Goal: Navigation & Orientation: Find specific page/section

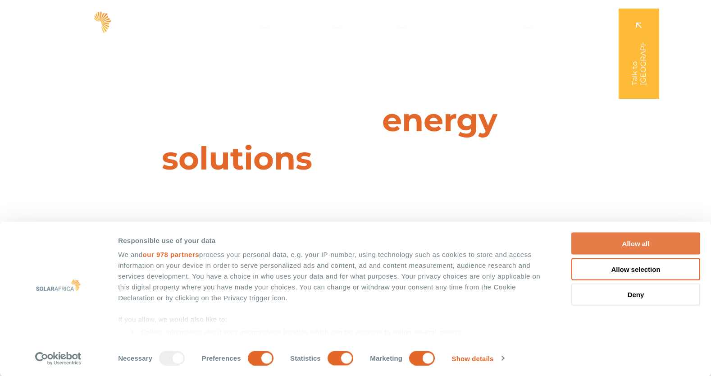
click at [620, 242] on button "Allow all" at bounding box center [635, 244] width 129 height 22
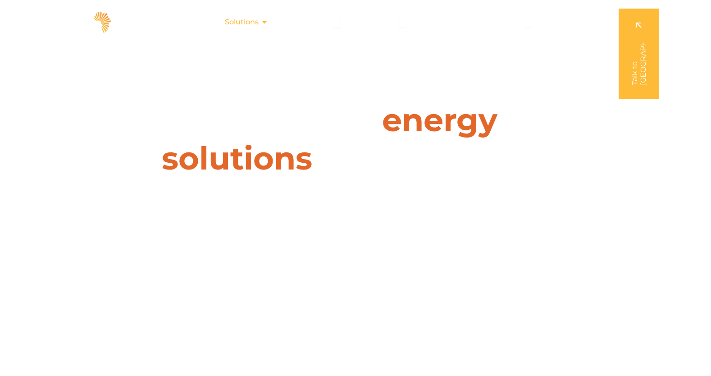
click at [266, 24] on icon "Menu" at bounding box center [264, 21] width 7 height 7
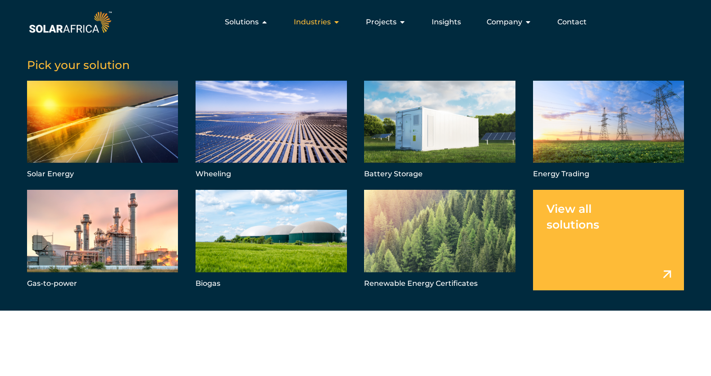
click at [333, 23] on div "Industries Close Industries Open Industries" at bounding box center [317, 22] width 61 height 18
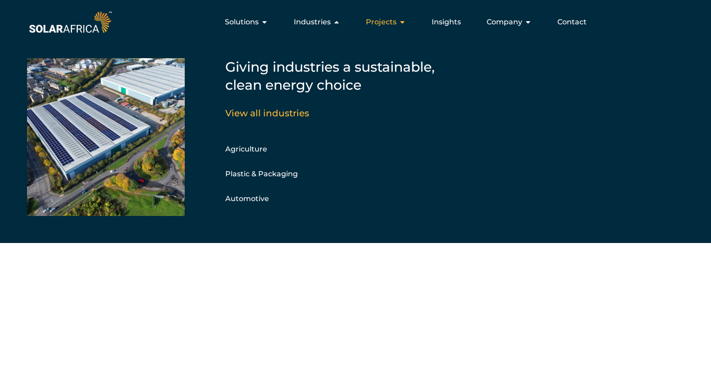
click at [392, 22] on span "Projects" at bounding box center [381, 22] width 31 height 11
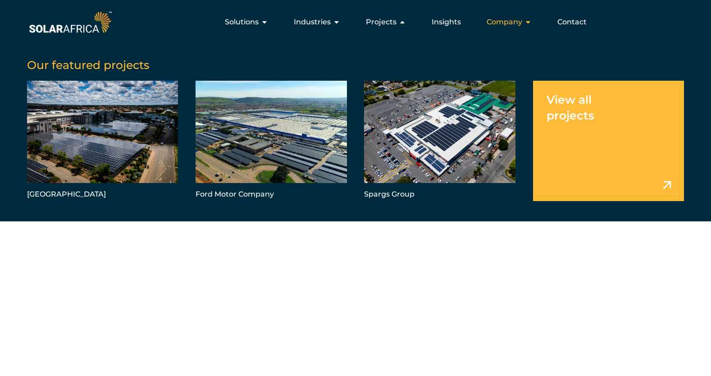
click at [497, 21] on span "Company" at bounding box center [505, 22] width 36 height 11
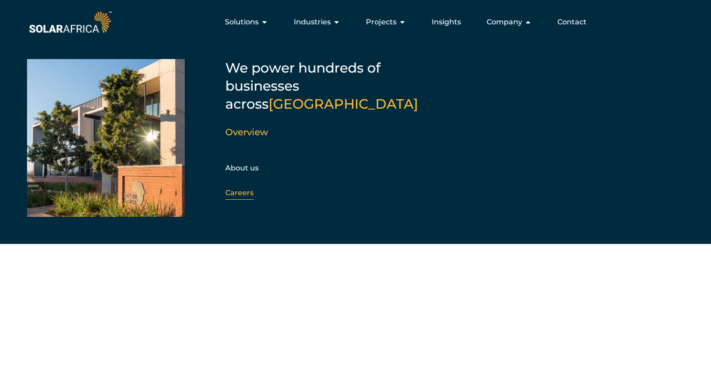
click at [241, 188] on link "Careers" at bounding box center [239, 192] width 28 height 9
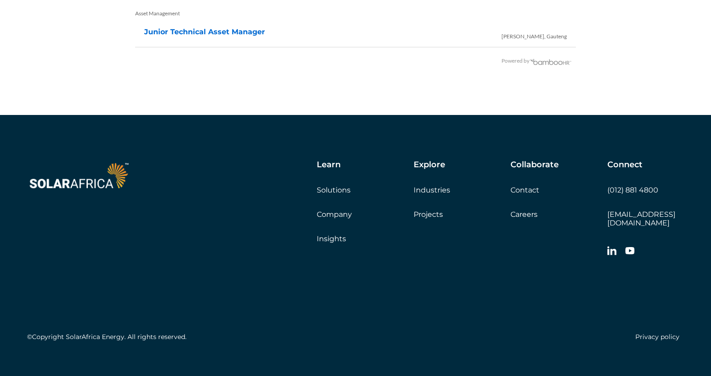
scroll to position [1942, 0]
